Goal: Task Accomplishment & Management: Use online tool/utility

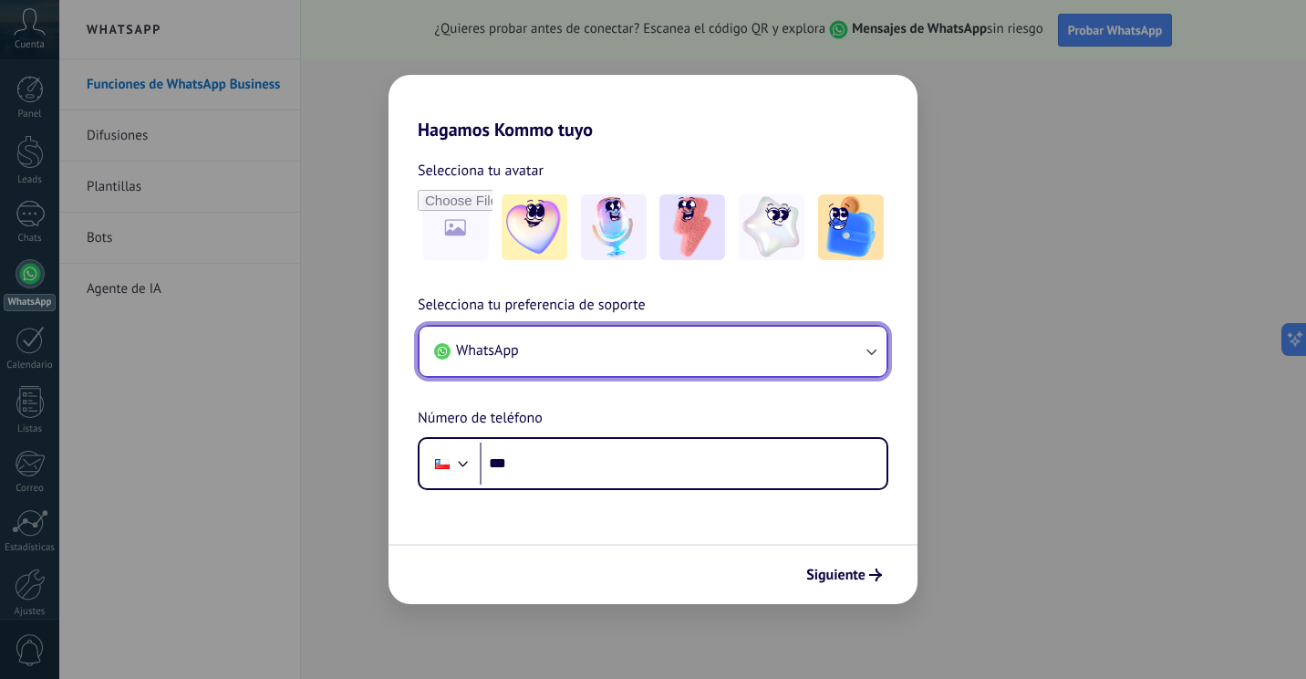
click at [622, 358] on button "WhatsApp" at bounding box center [653, 351] width 467 height 49
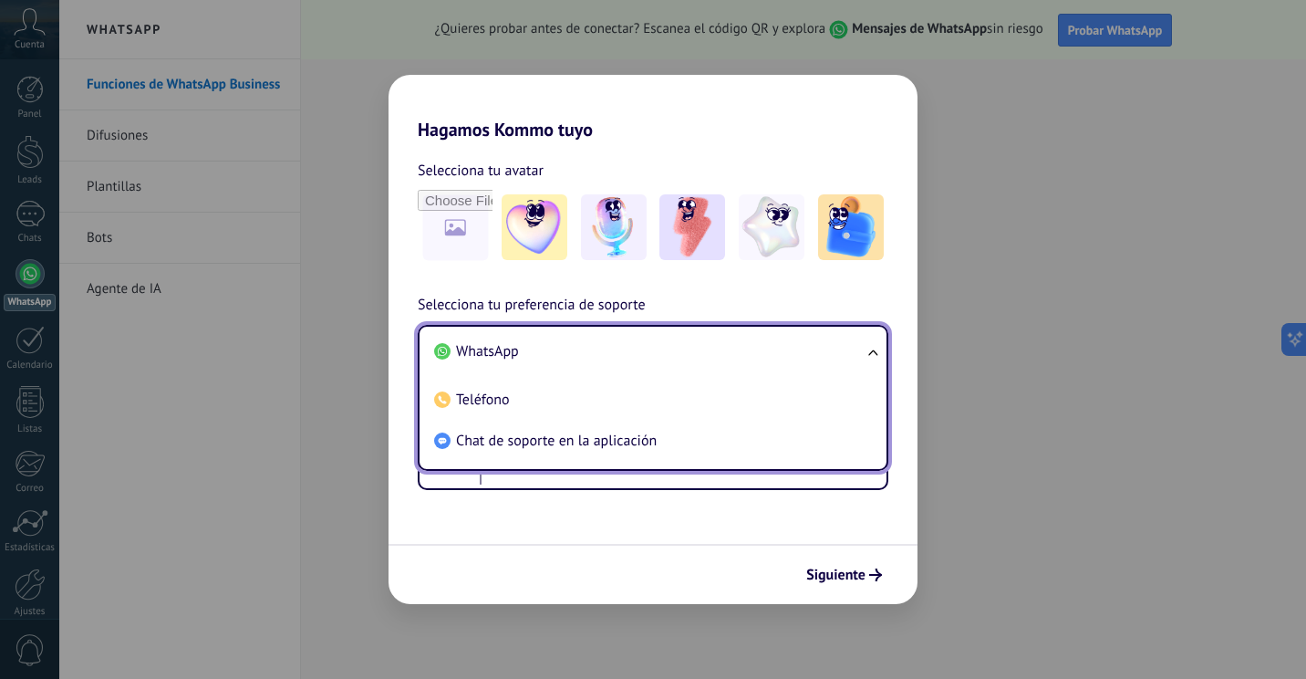
click at [619, 344] on li "WhatsApp" at bounding box center [649, 351] width 445 height 41
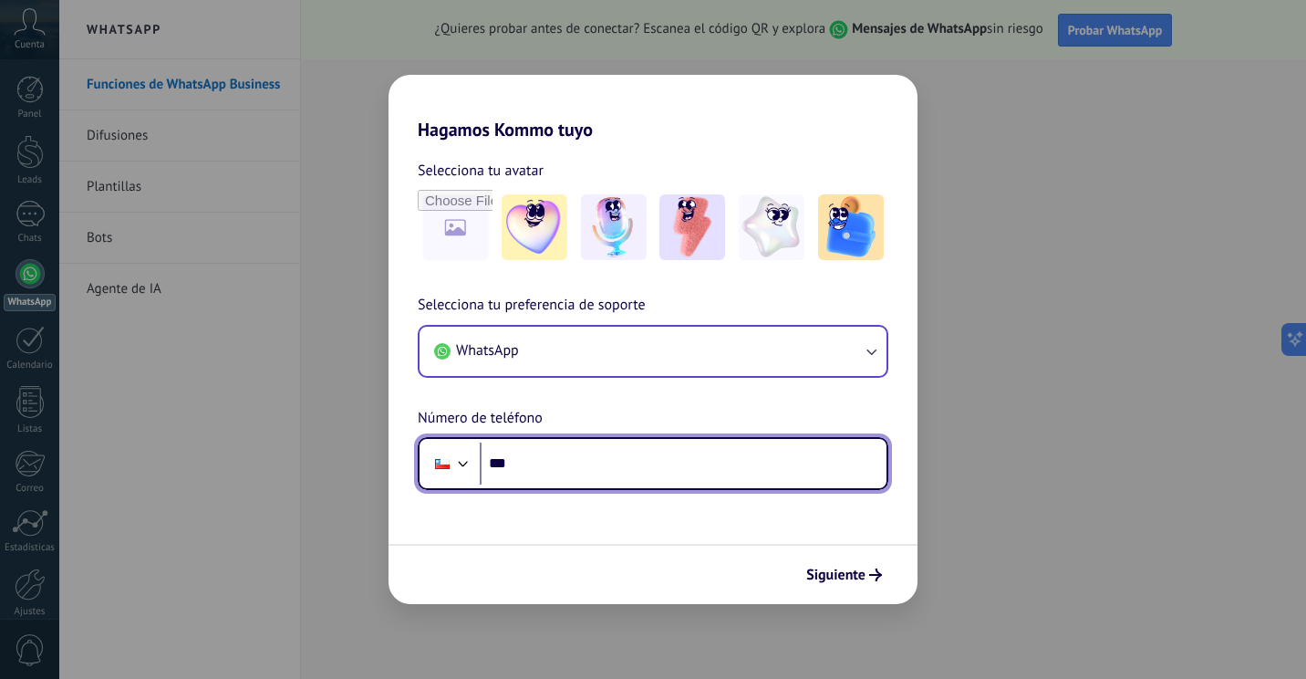
click at [608, 478] on input "***" at bounding box center [683, 463] width 407 height 42
type input "**********"
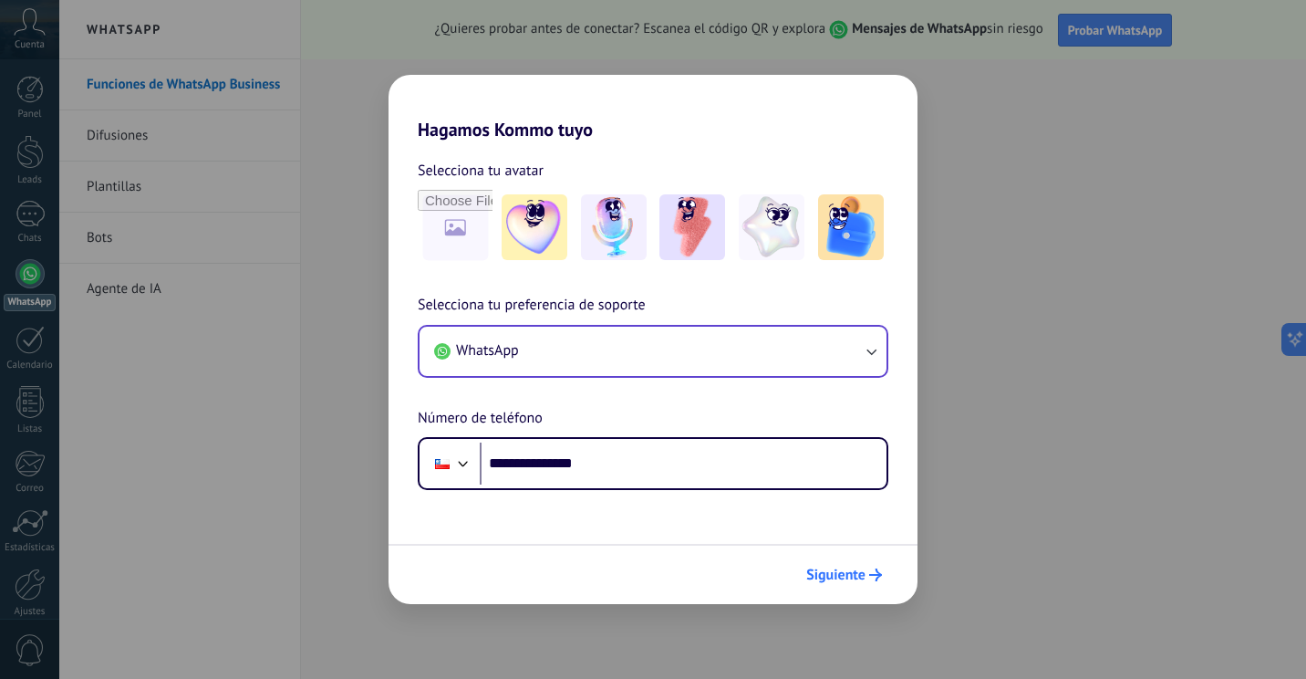
click at [848, 575] on span "Siguiente" at bounding box center [835, 574] width 59 height 13
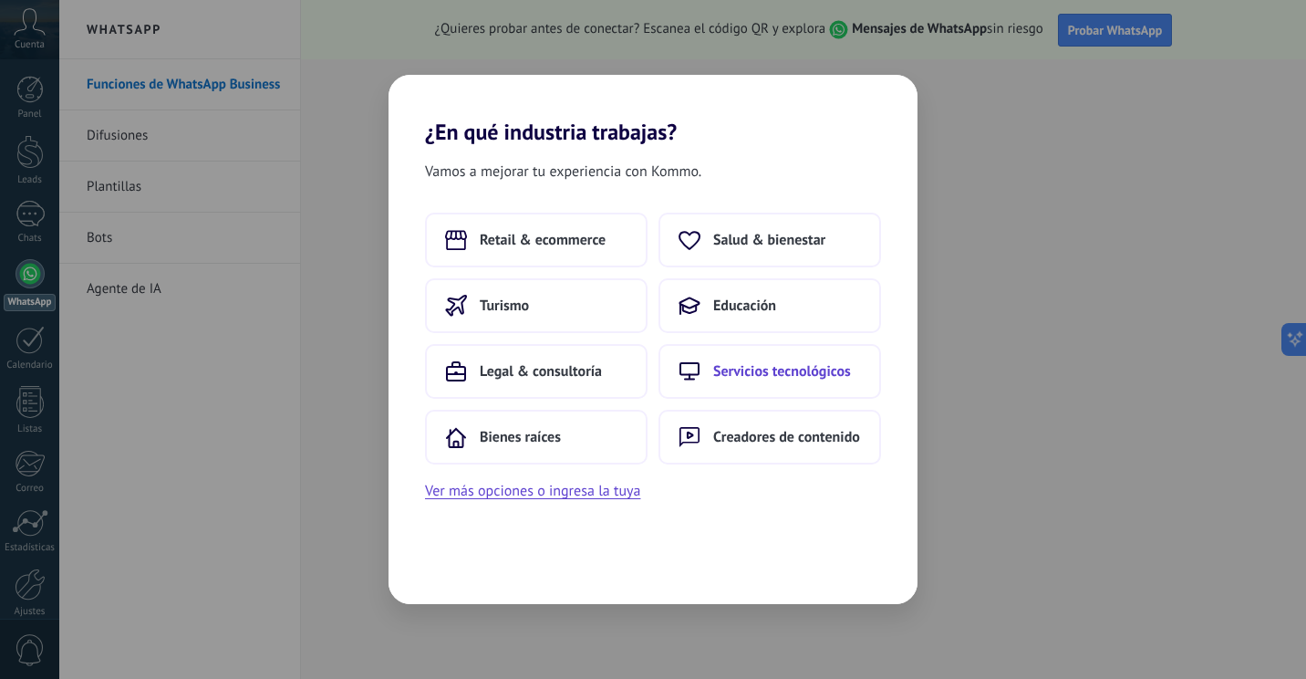
click at [752, 376] on span "Servicios tecnológicos" at bounding box center [782, 371] width 138 height 18
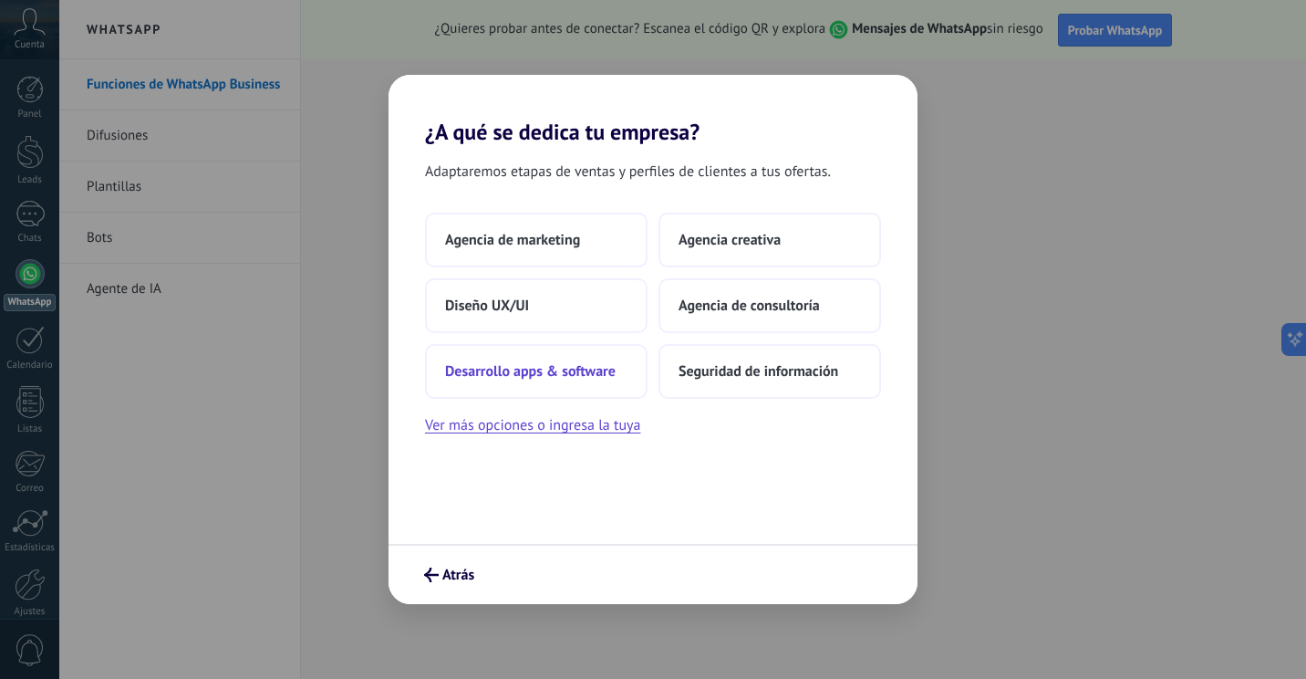
click at [564, 366] on span "Desarrollo apps & software" at bounding box center [530, 371] width 171 height 18
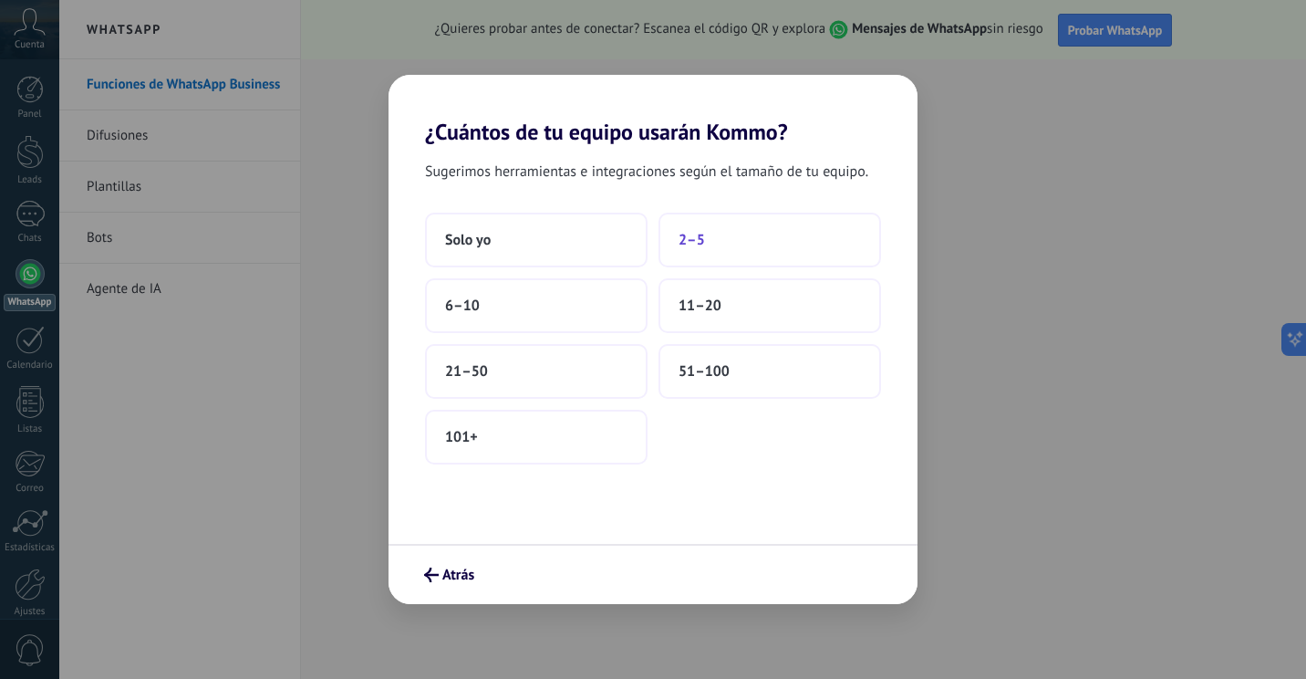
click at [739, 231] on button "2–5" at bounding box center [769, 240] width 223 height 55
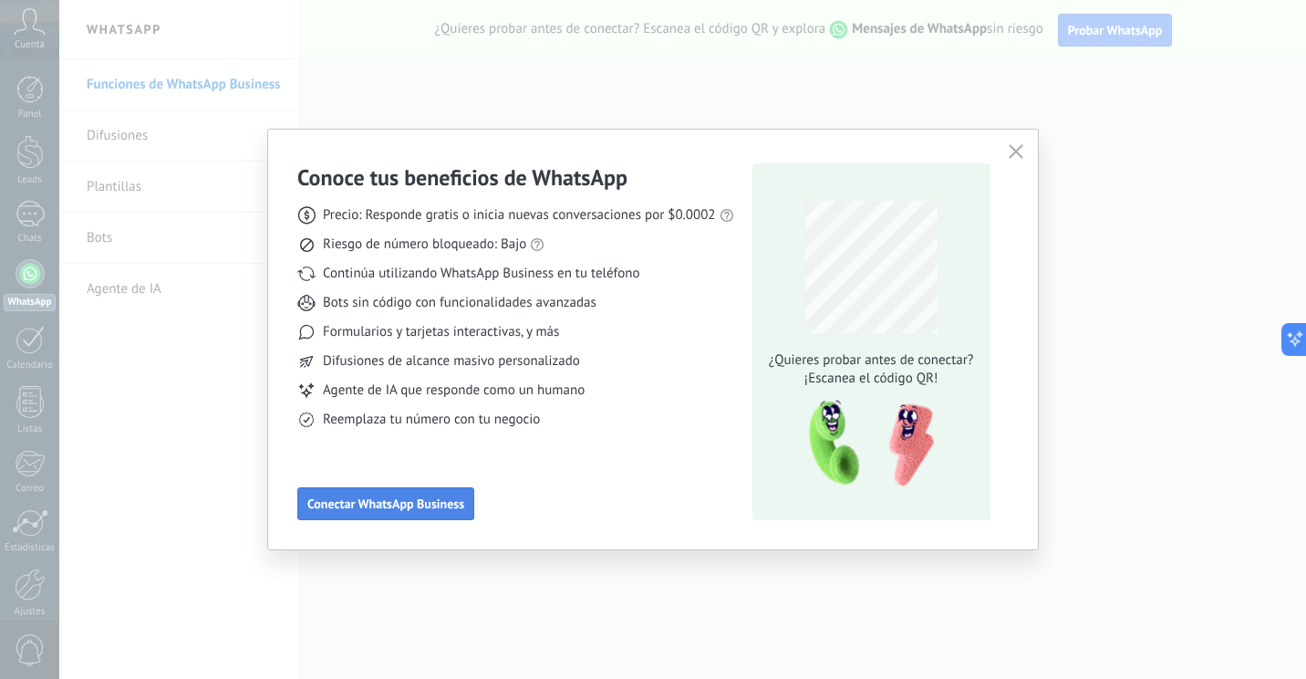
click at [430, 500] on span "Conectar WhatsApp Business" at bounding box center [385, 503] width 157 height 13
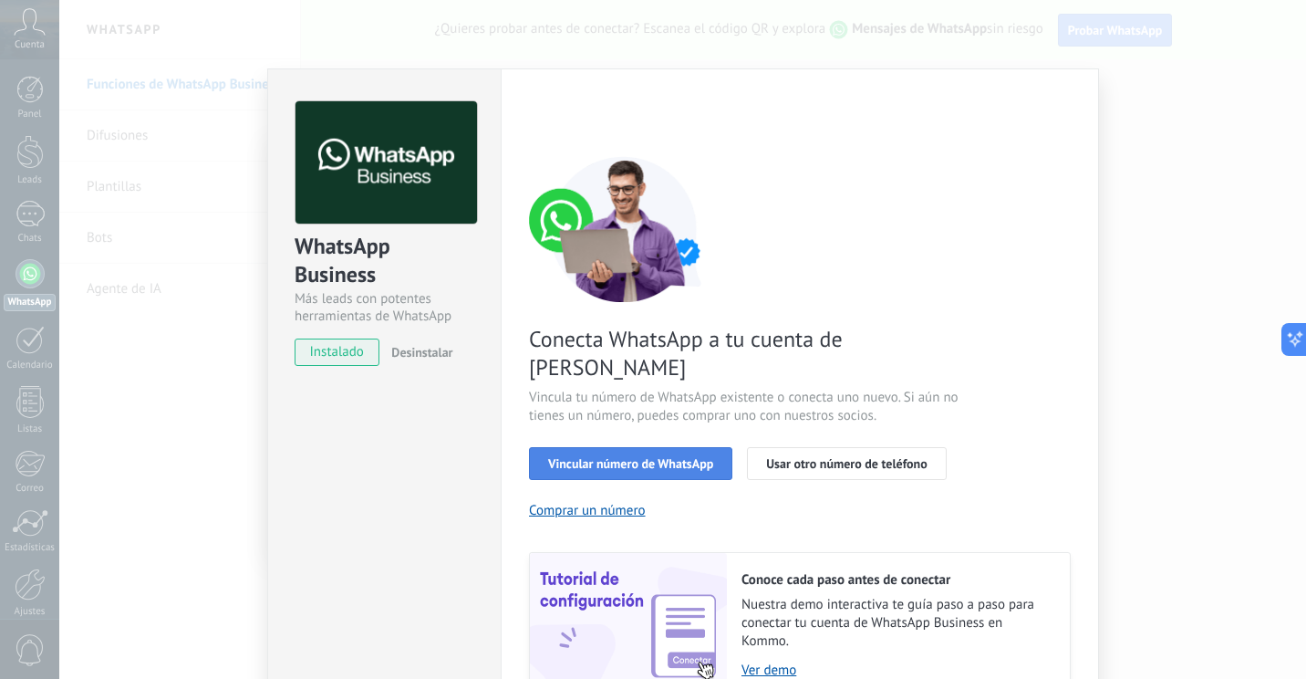
click at [661, 457] on span "Vincular número de WhatsApp" at bounding box center [630, 463] width 165 height 13
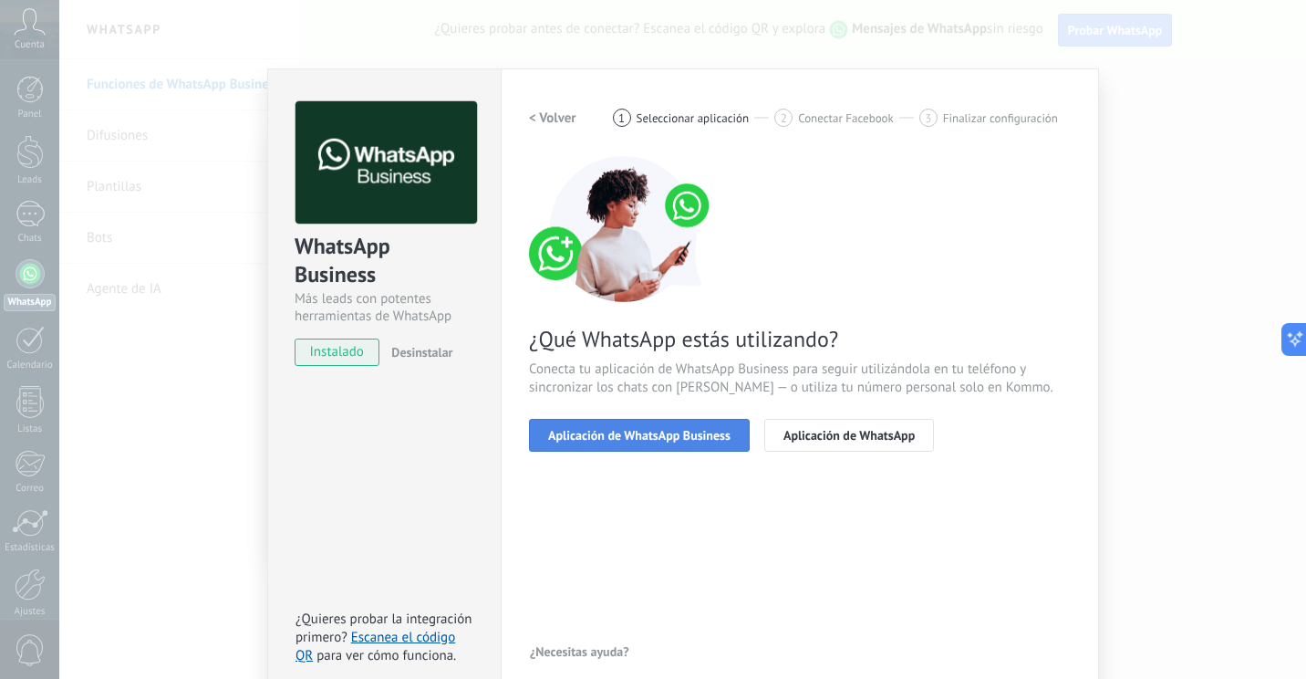
click at [689, 429] on span "Aplicación de WhatsApp Business" at bounding box center [639, 435] width 182 height 13
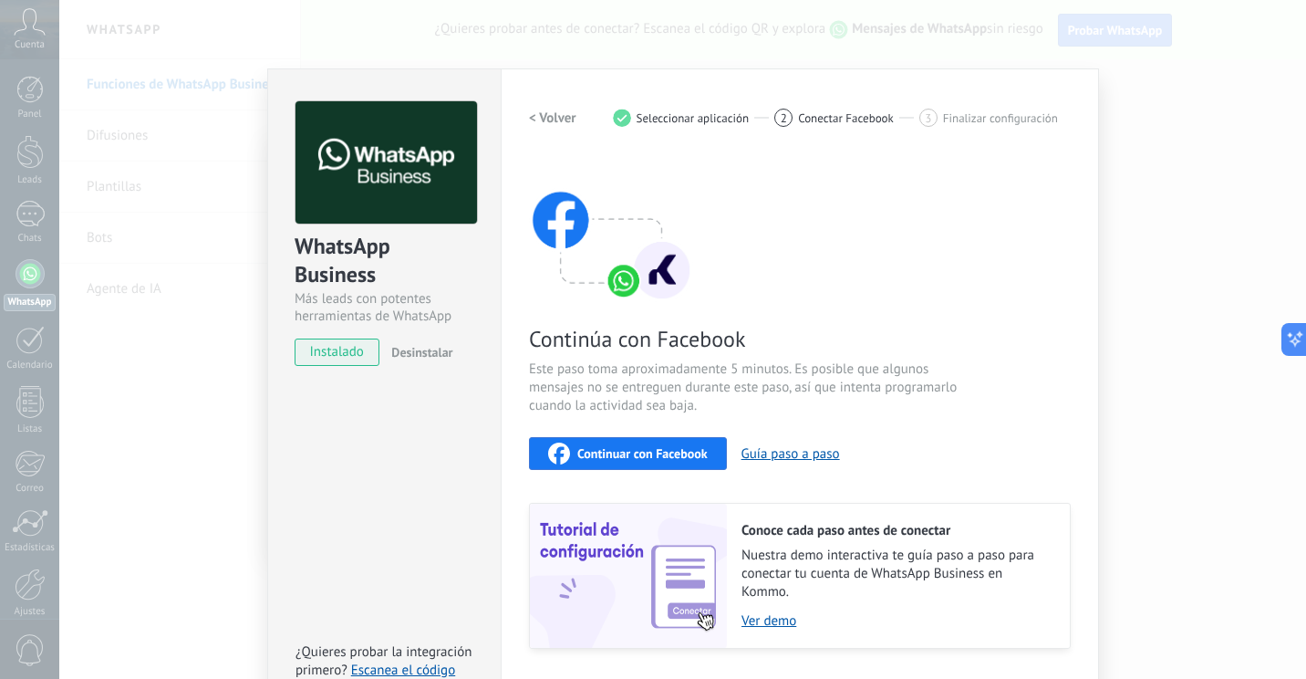
click at [697, 454] on span "Continuar con Facebook" at bounding box center [642, 453] width 130 height 13
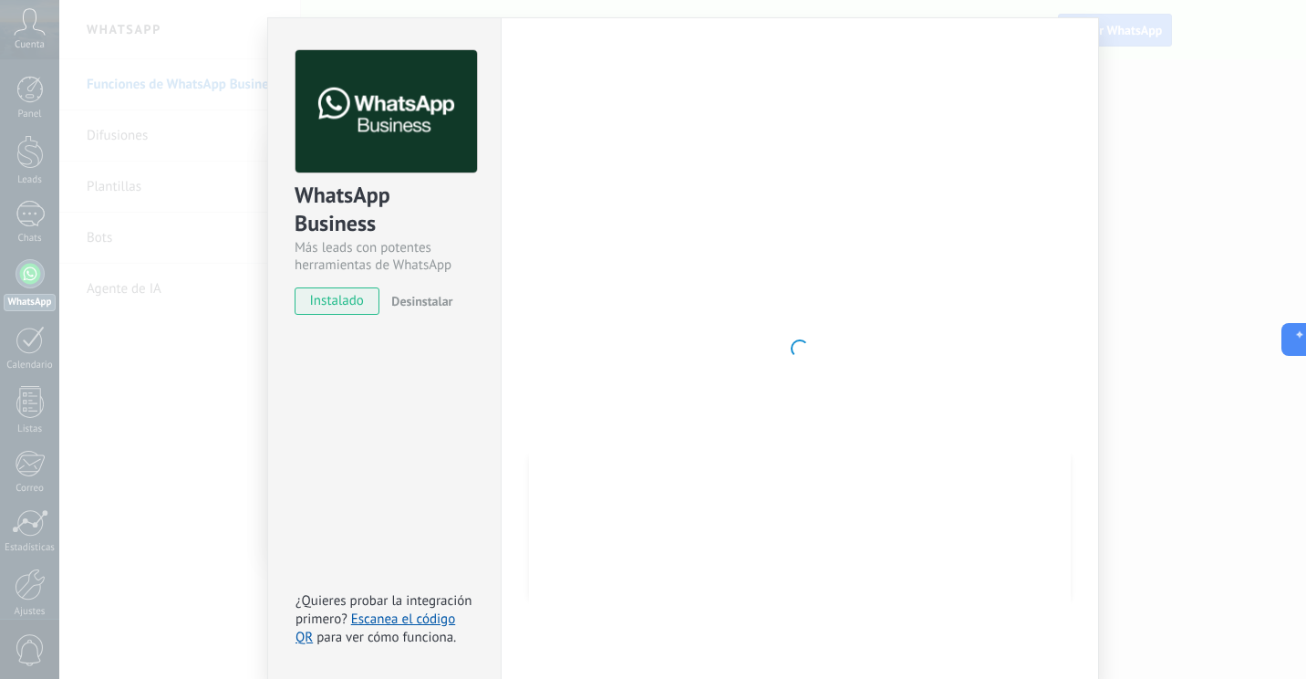
scroll to position [51, 0]
click at [862, 393] on div at bounding box center [800, 348] width 542 height 596
click at [1097, 388] on div "WhatsApp Business Más leads con potentes herramientas de WhatsApp instalado Des…" at bounding box center [682, 339] width 1247 height 679
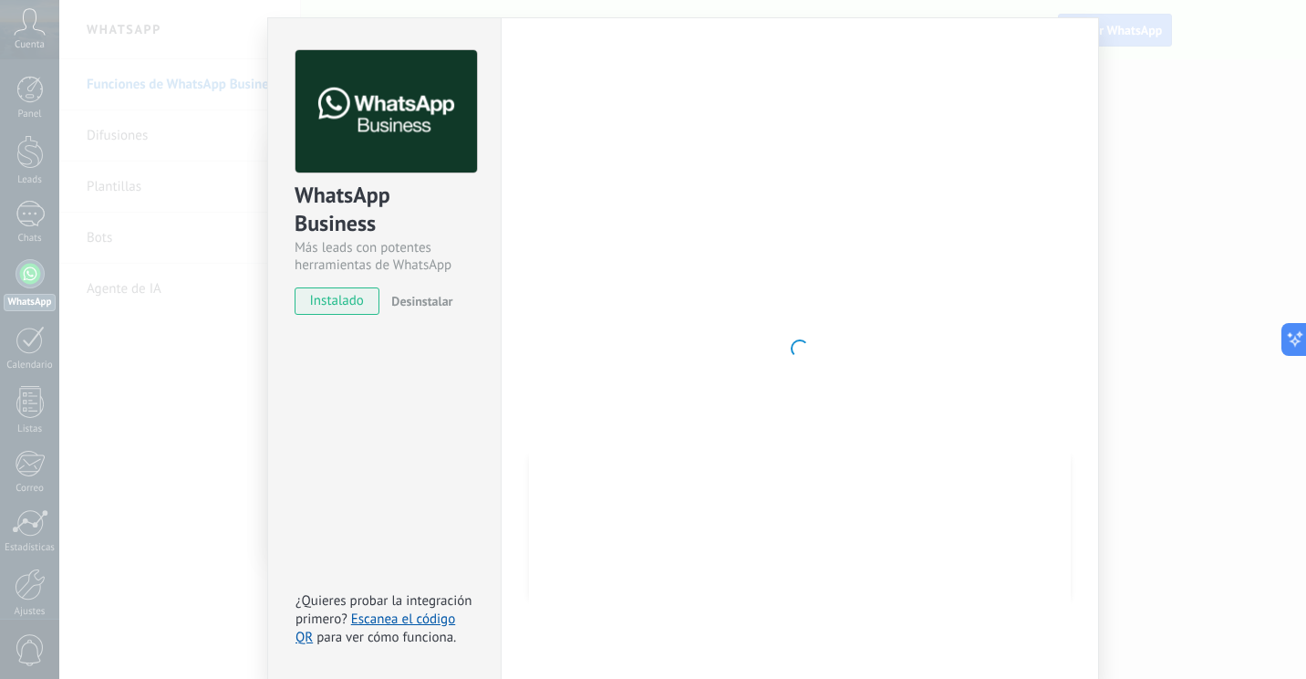
scroll to position [0, 0]
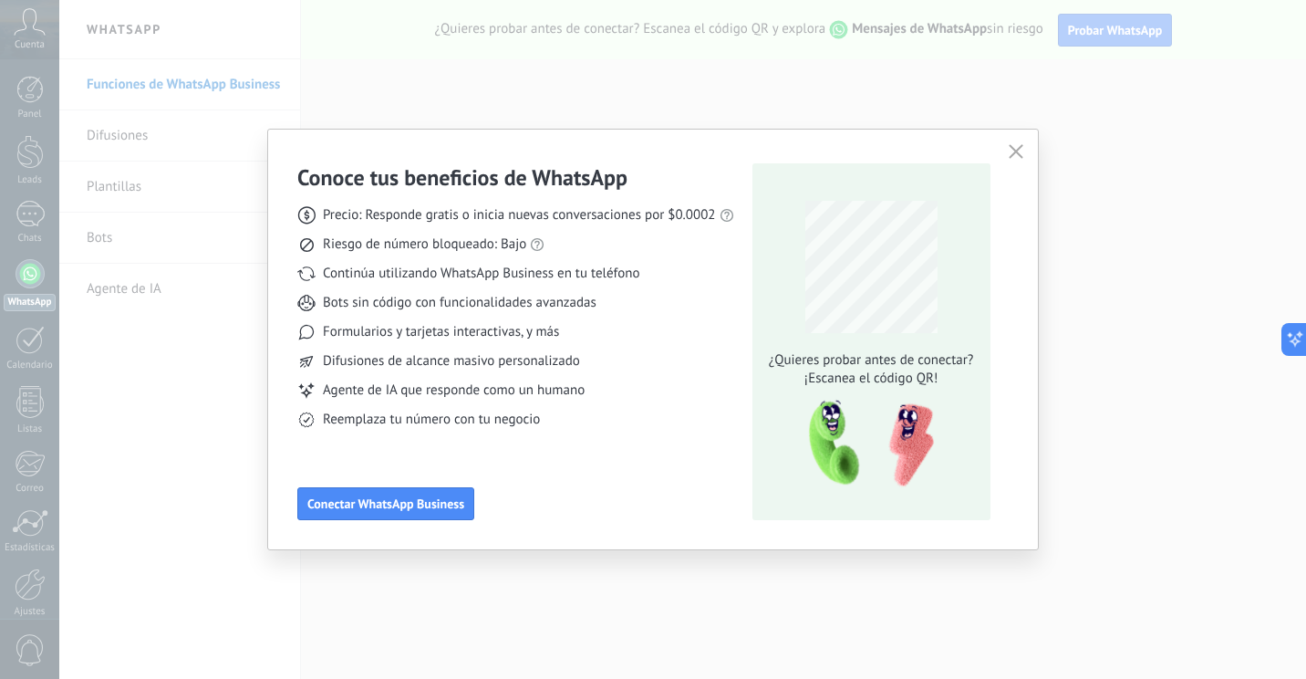
click at [1163, 388] on div "Conoce tus beneficios de WhatsApp Precio: Responde gratis o inicia nuevas conve…" at bounding box center [653, 339] width 1306 height 679
click at [1030, 152] on div "Conoce tus beneficios de WhatsApp Precio: Responde gratis o inicia nuevas conve…" at bounding box center [653, 340] width 770 height 420
click at [1024, 153] on button "button" at bounding box center [1016, 153] width 24 height 26
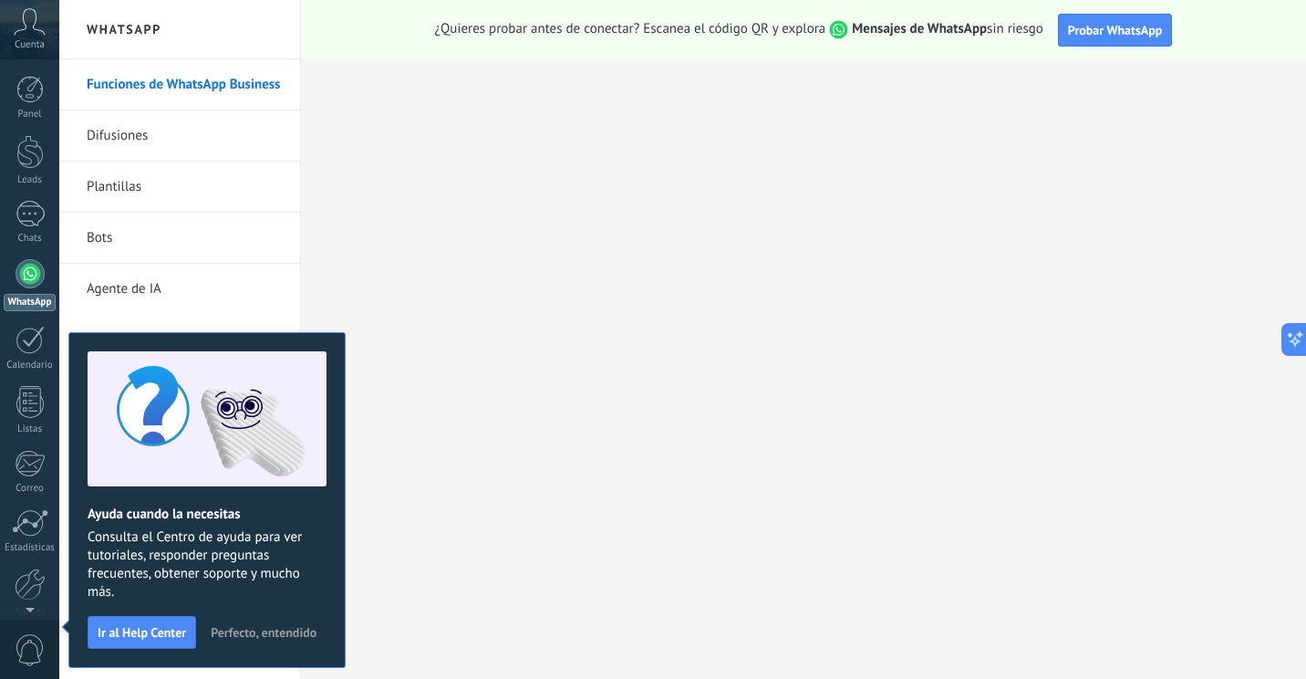
click at [289, 626] on span "Perfecto, entendido" at bounding box center [264, 632] width 106 height 13
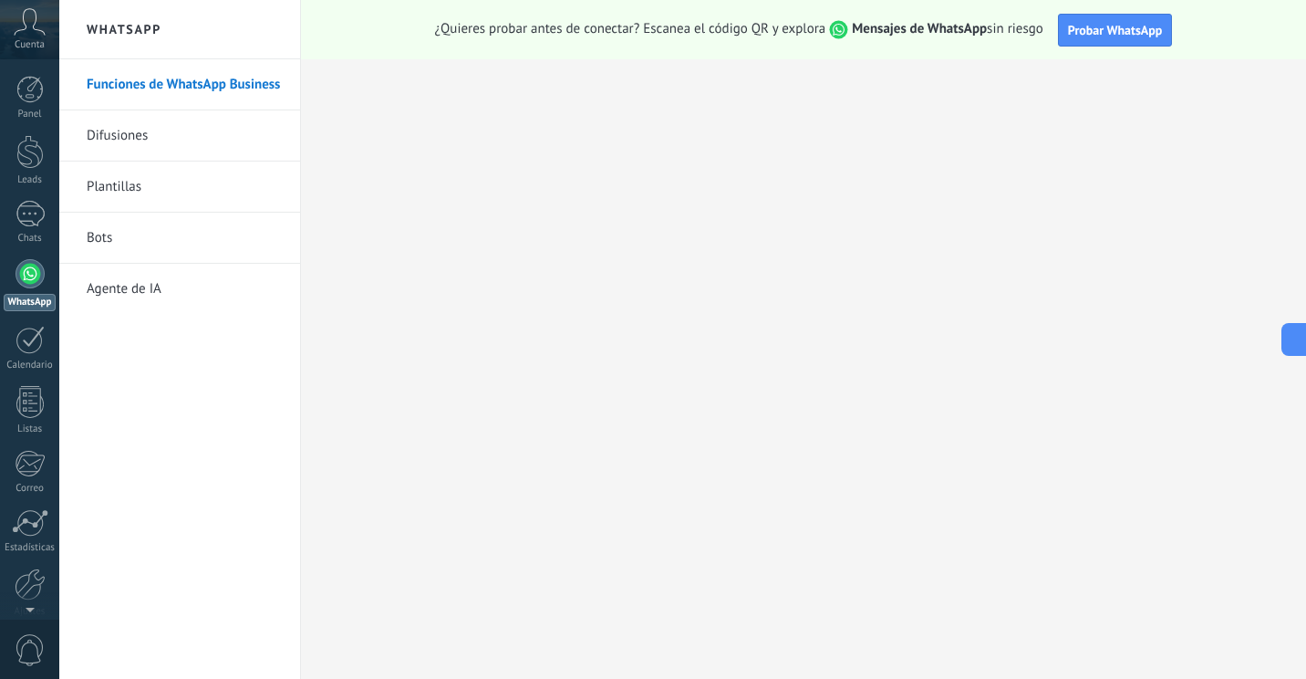
click at [23, 36] on div "Cuenta" at bounding box center [29, 29] width 59 height 59
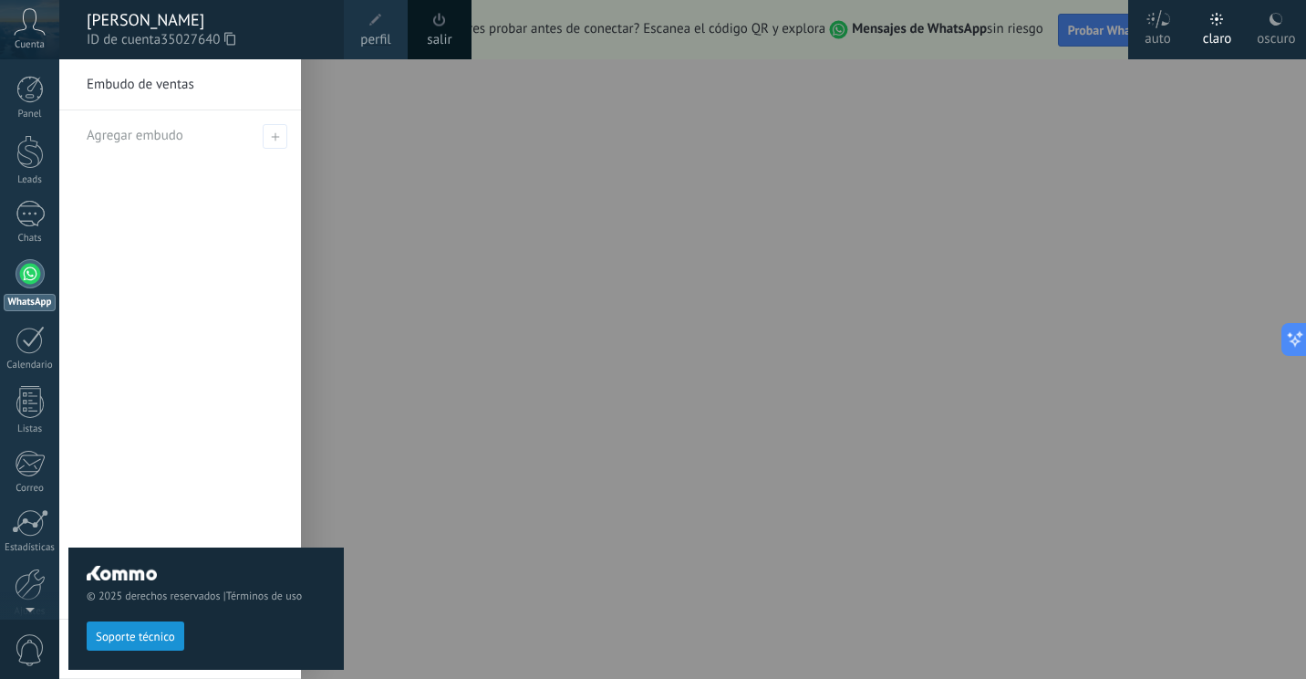
click at [387, 26] on link "perfil" at bounding box center [376, 29] width 64 height 59
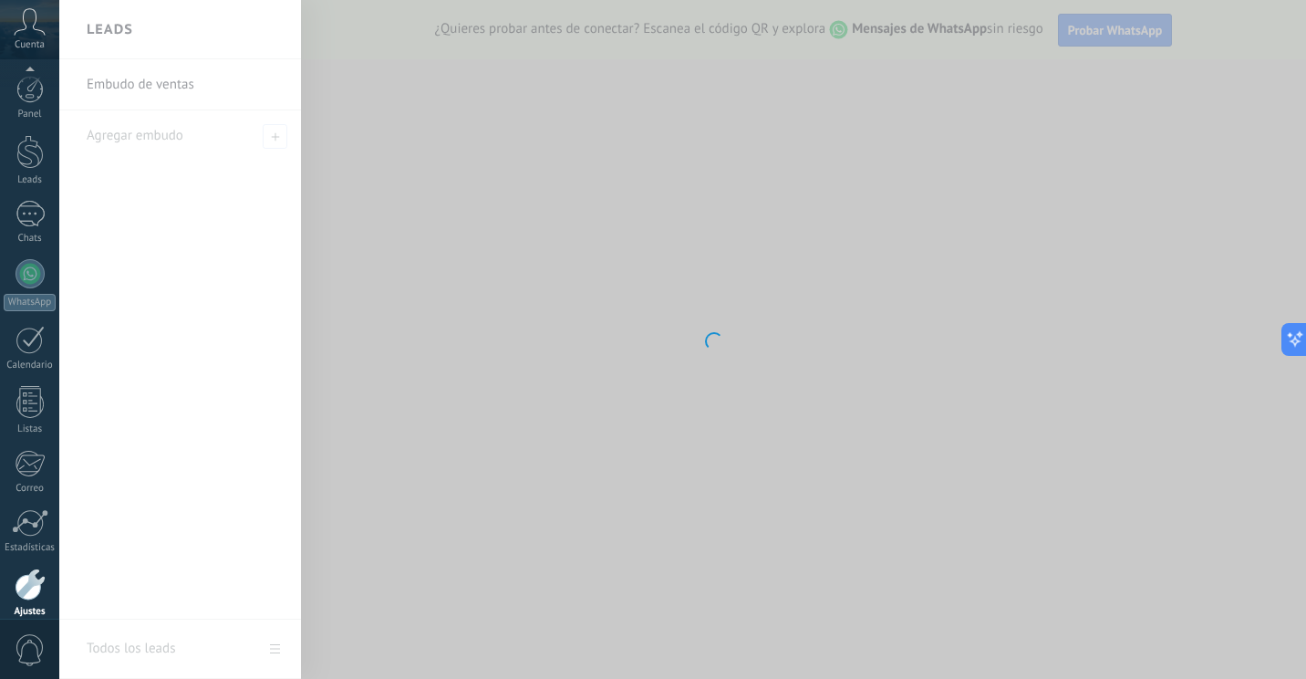
scroll to position [80, 0]
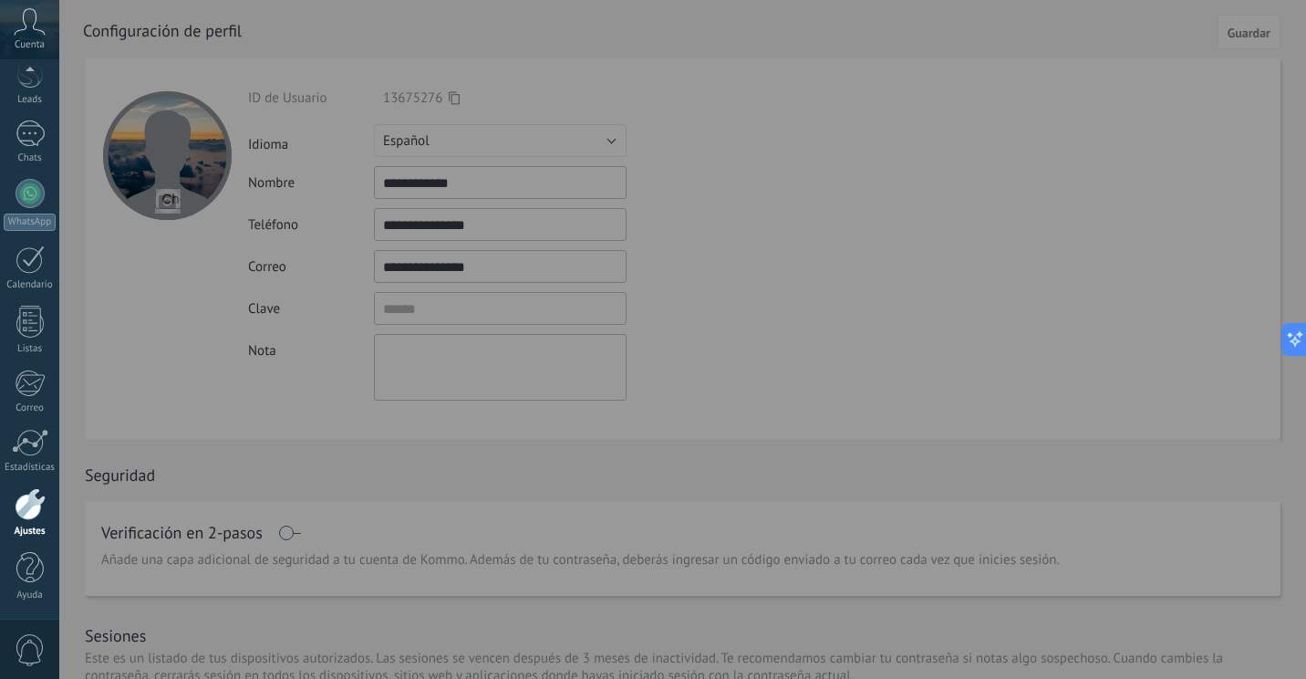
click at [1012, 200] on div at bounding box center [712, 339] width 1306 height 679
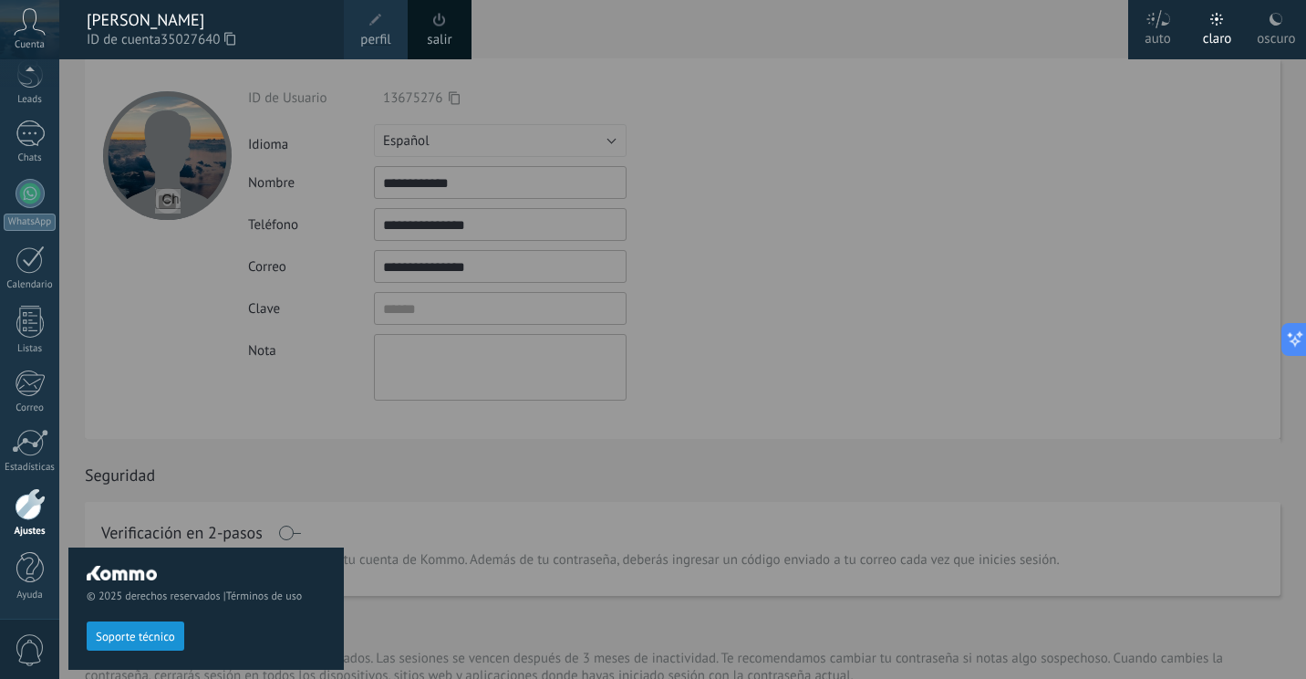
click at [908, 140] on div at bounding box center [712, 339] width 1306 height 679
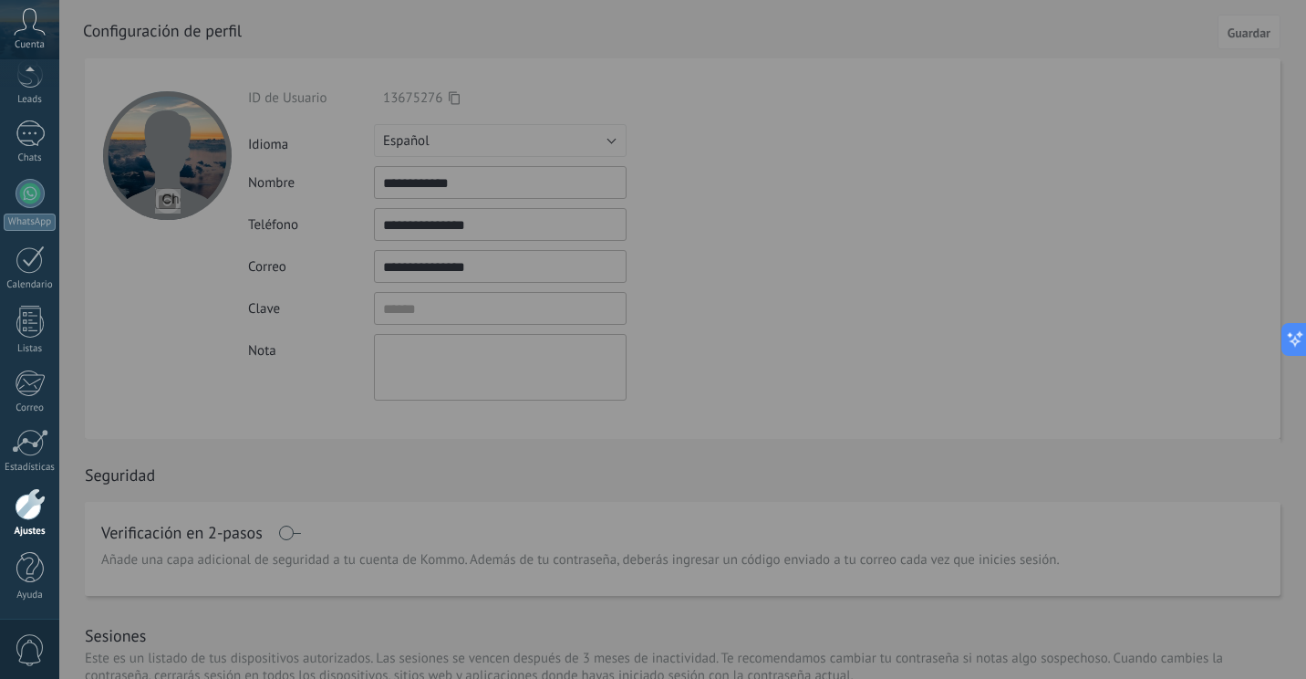
click at [908, 140] on div at bounding box center [712, 339] width 1306 height 679
click at [32, 206] on div at bounding box center [30, 193] width 29 height 29
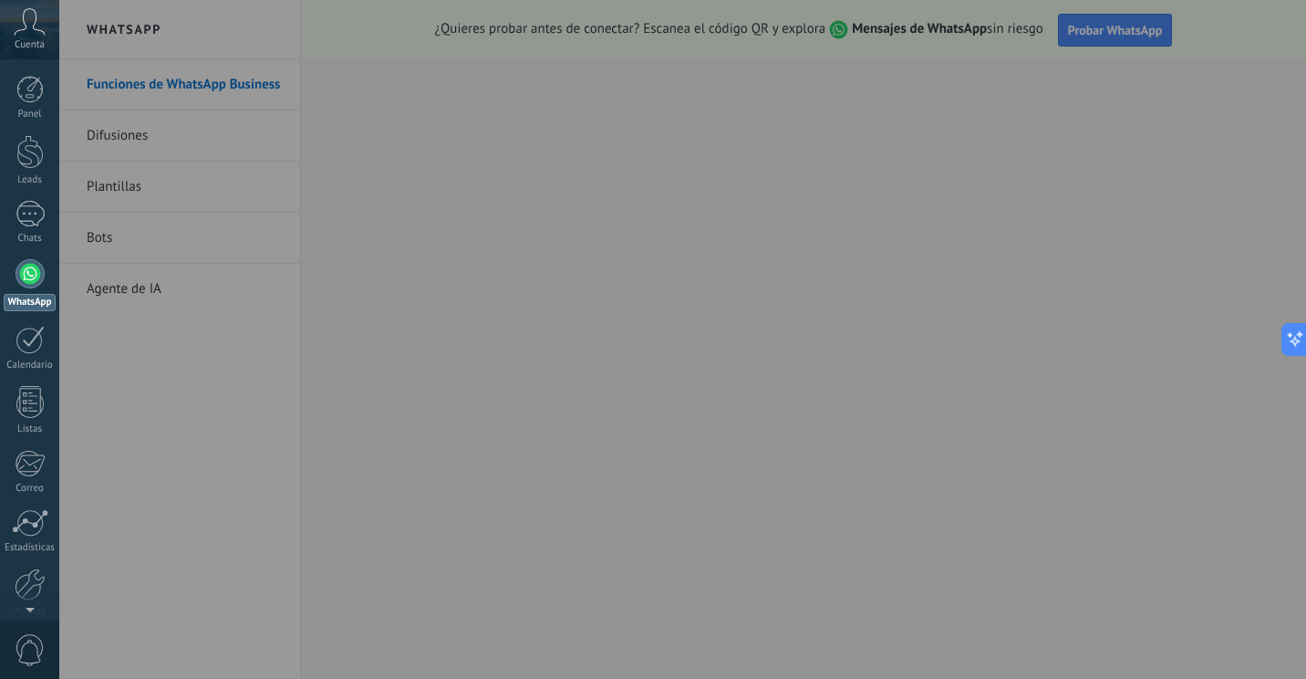
click at [426, 461] on div at bounding box center [712, 339] width 1306 height 679
drag, startPoint x: 658, startPoint y: 421, endPoint x: 777, endPoint y: 402, distance: 121.0
click at [672, 421] on div at bounding box center [712, 339] width 1306 height 679
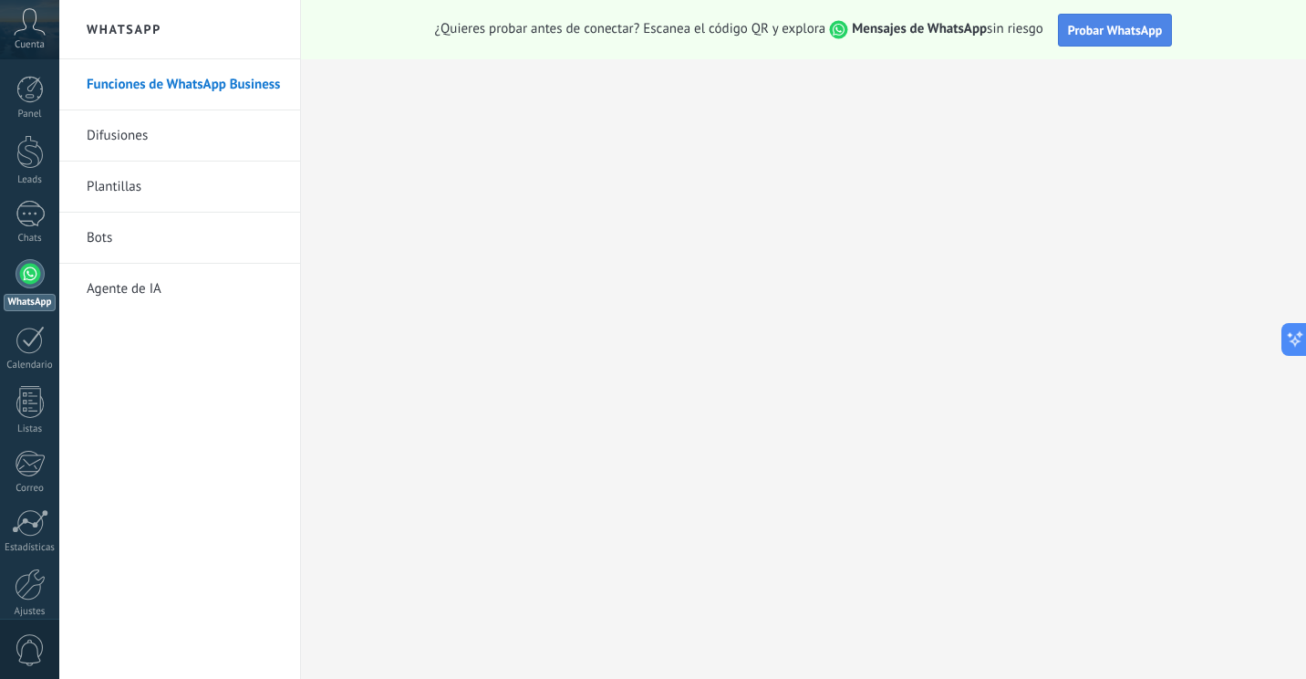
click at [1094, 28] on span "Probar WhatsApp" at bounding box center [1115, 30] width 95 height 16
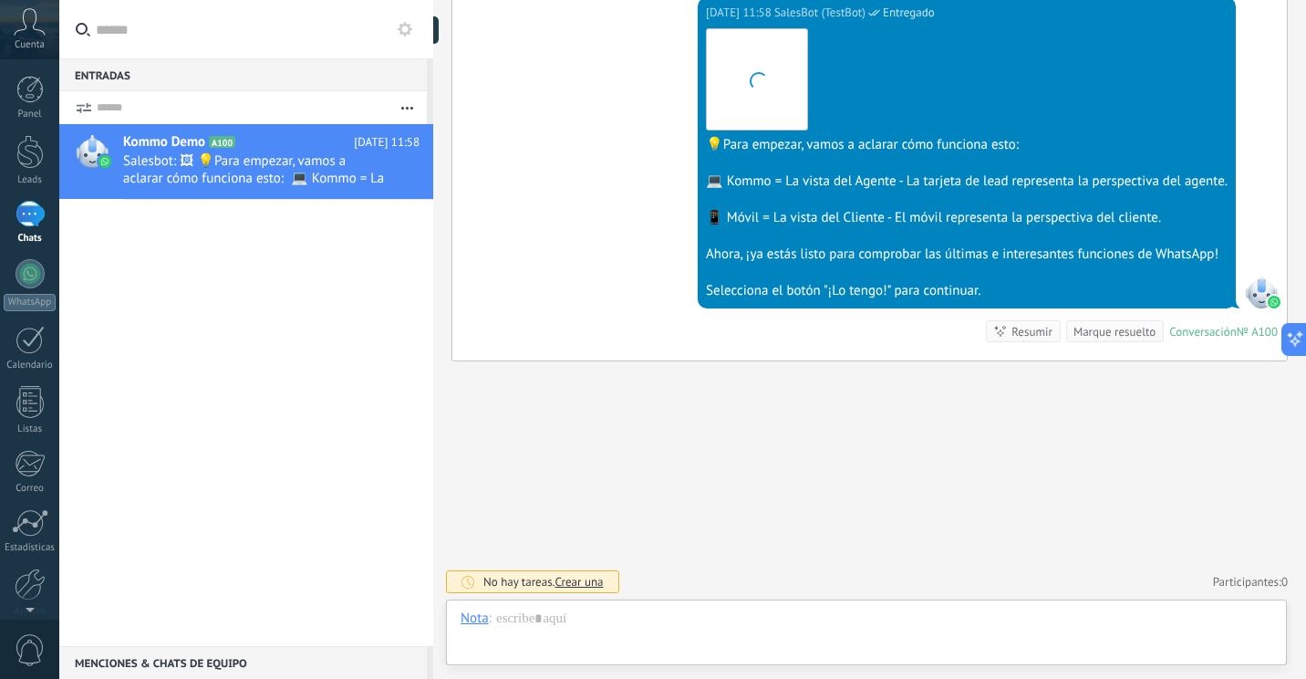
scroll to position [27, 0]
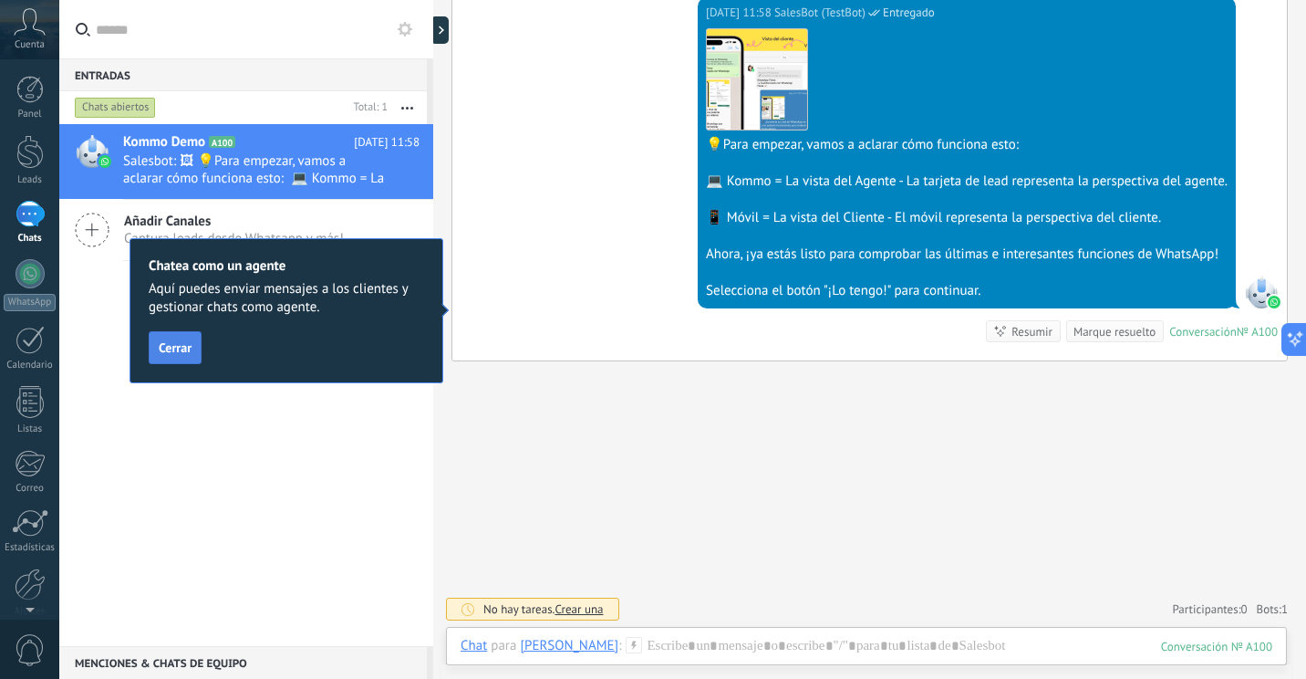
click at [179, 346] on span "Cerrar" at bounding box center [175, 347] width 33 height 13
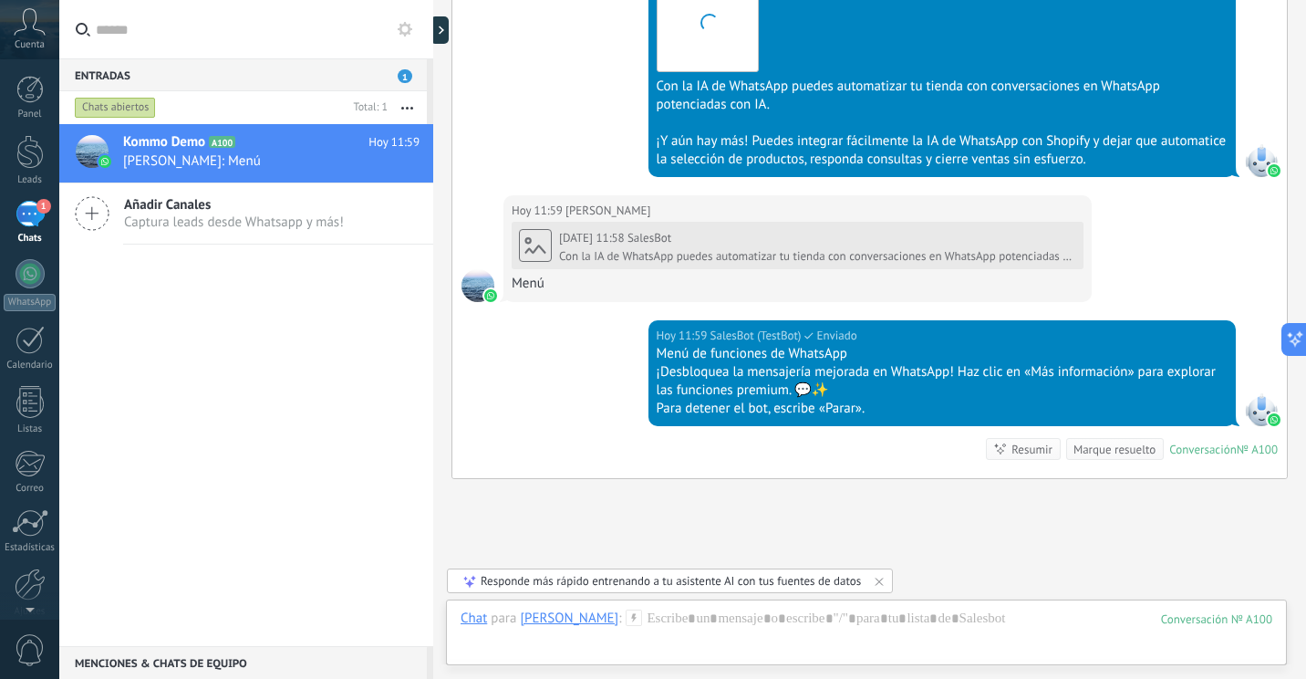
scroll to position [1444, 0]
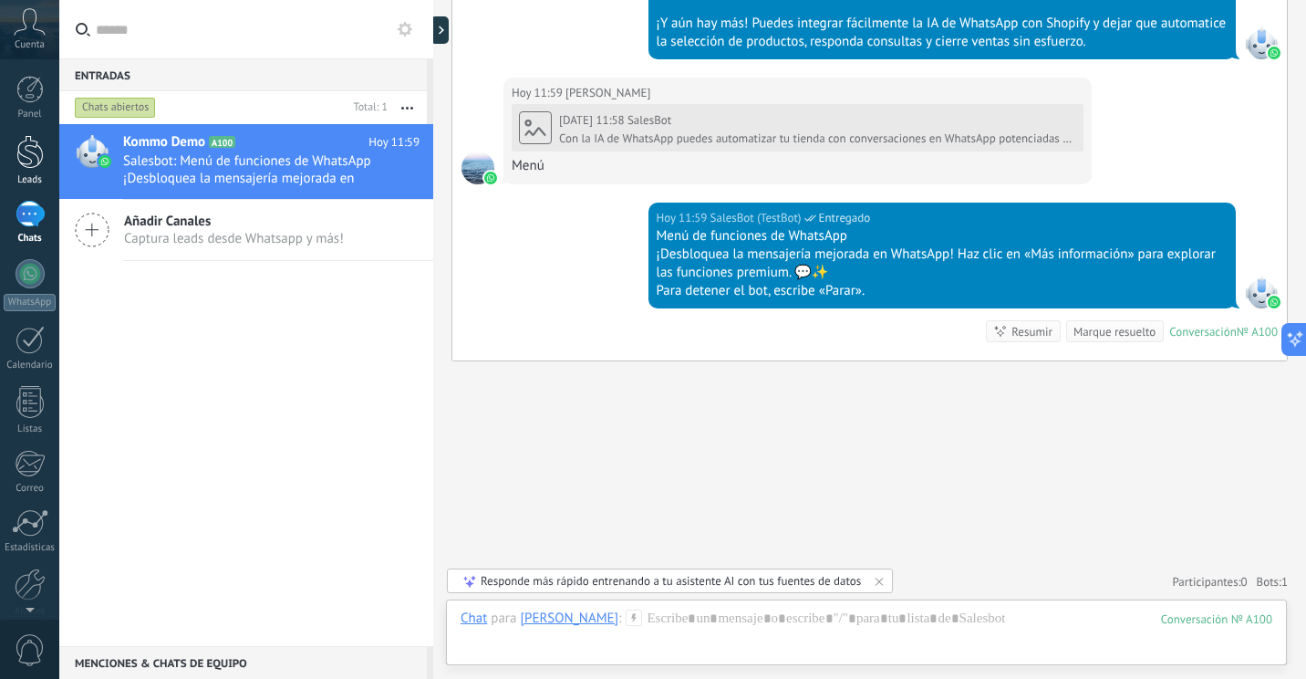
click at [20, 147] on div at bounding box center [29, 152] width 27 height 34
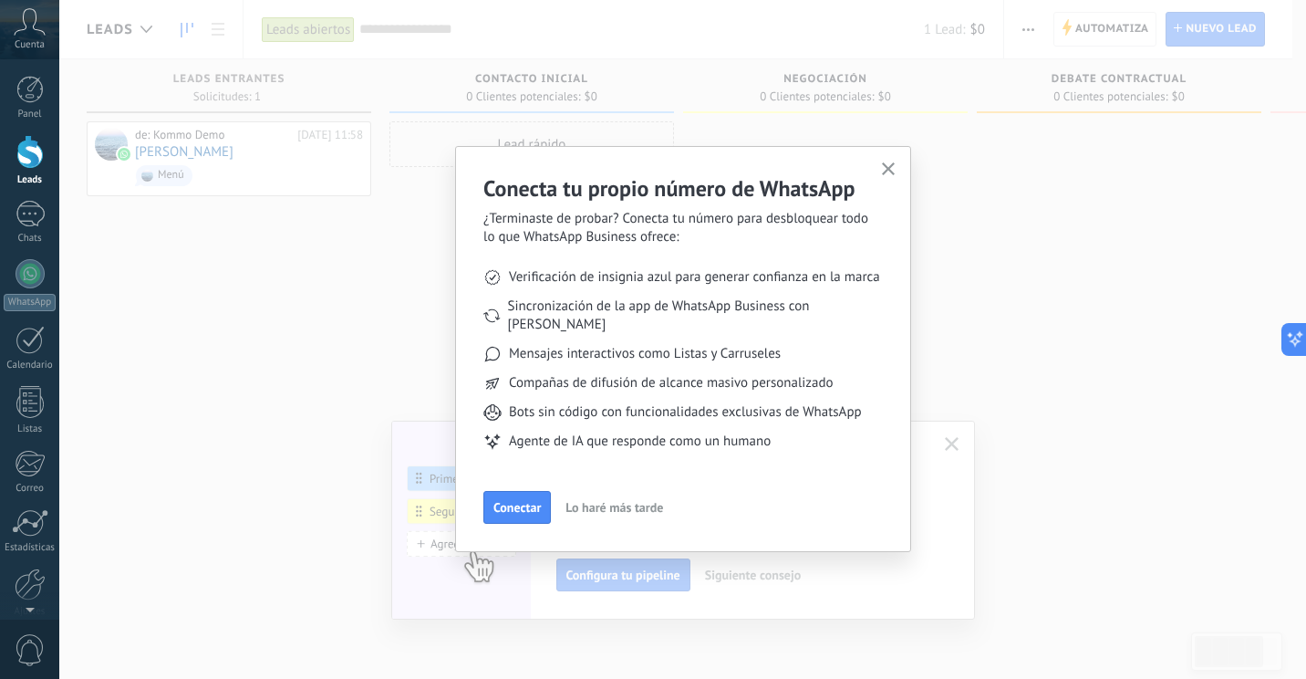
drag, startPoint x: 506, startPoint y: 482, endPoint x: 530, endPoint y: 495, distance: 27.4
click at [506, 501] on span "Conectar" at bounding box center [516, 507] width 47 height 13
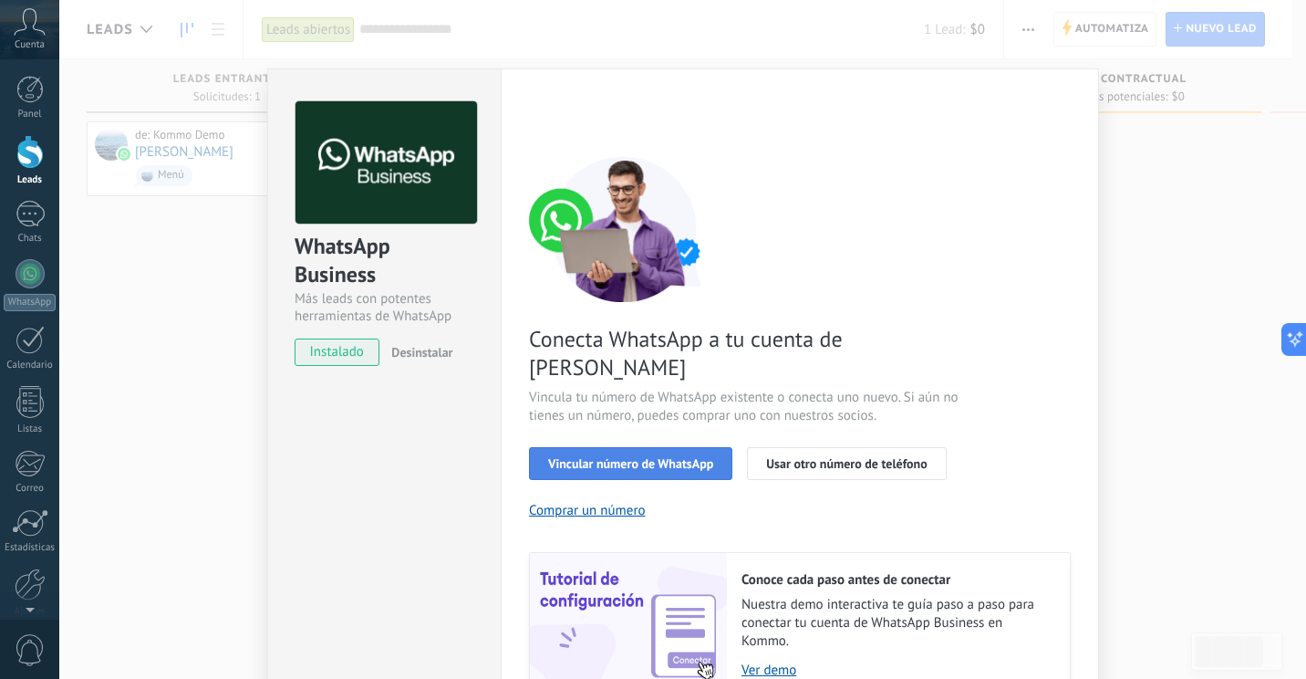
click at [672, 457] on span "Vincular número de WhatsApp" at bounding box center [630, 463] width 165 height 13
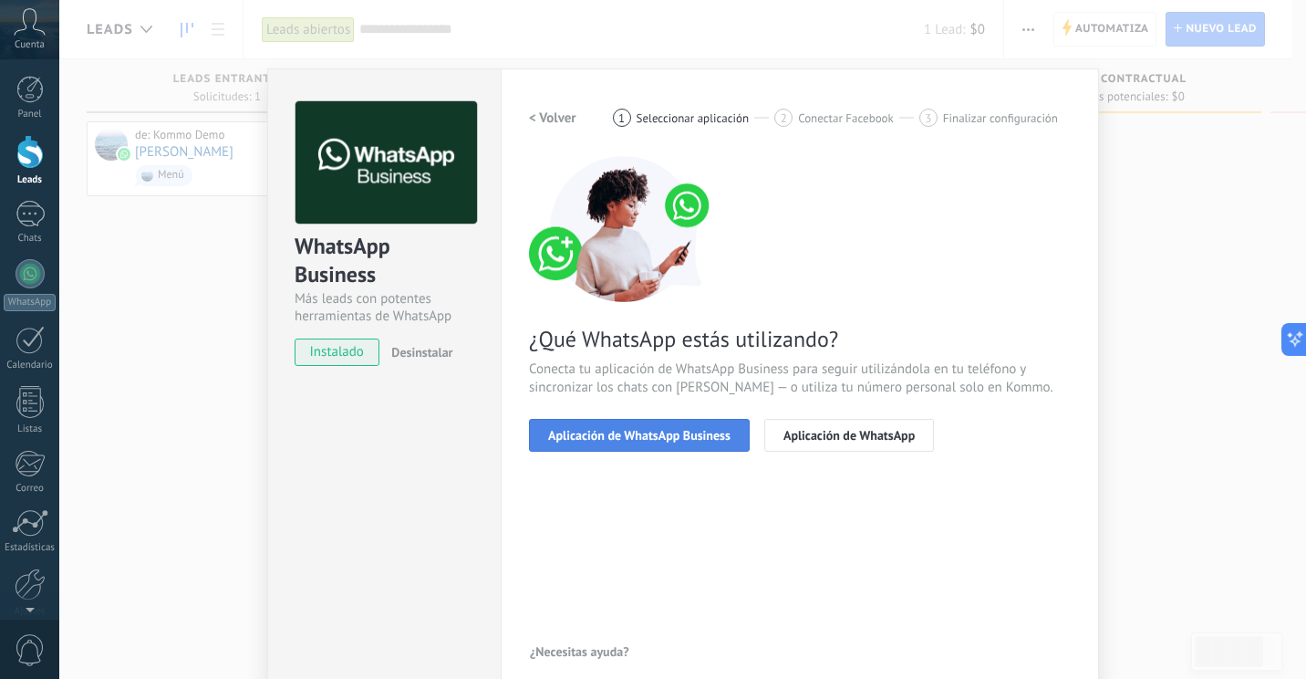
click at [694, 432] on span "Aplicación de WhatsApp Business" at bounding box center [639, 435] width 182 height 13
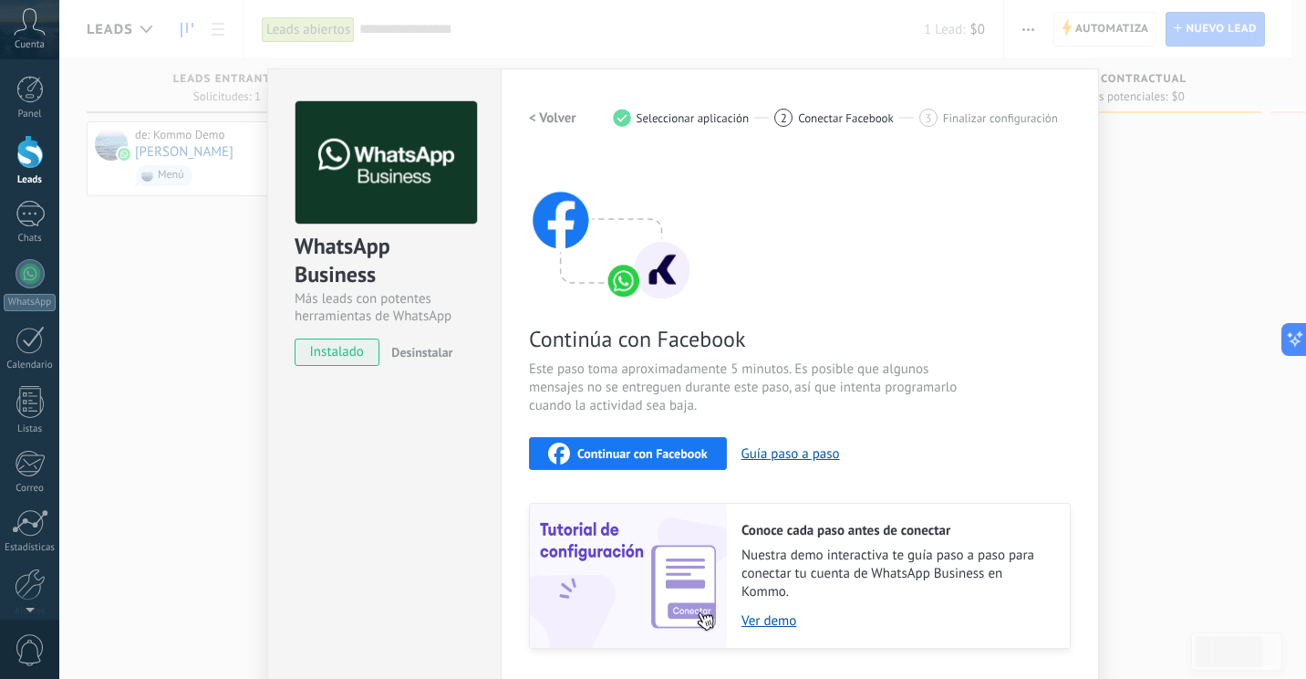
click at [677, 471] on div "Continúa con Facebook Este paso toma aproximadamente 5 minutos. Es posible que …" at bounding box center [800, 402] width 542 height 492
click at [677, 468] on button "Continuar con Facebook" at bounding box center [628, 453] width 198 height 33
